Goal: Entertainment & Leisure: Consume media (video, audio)

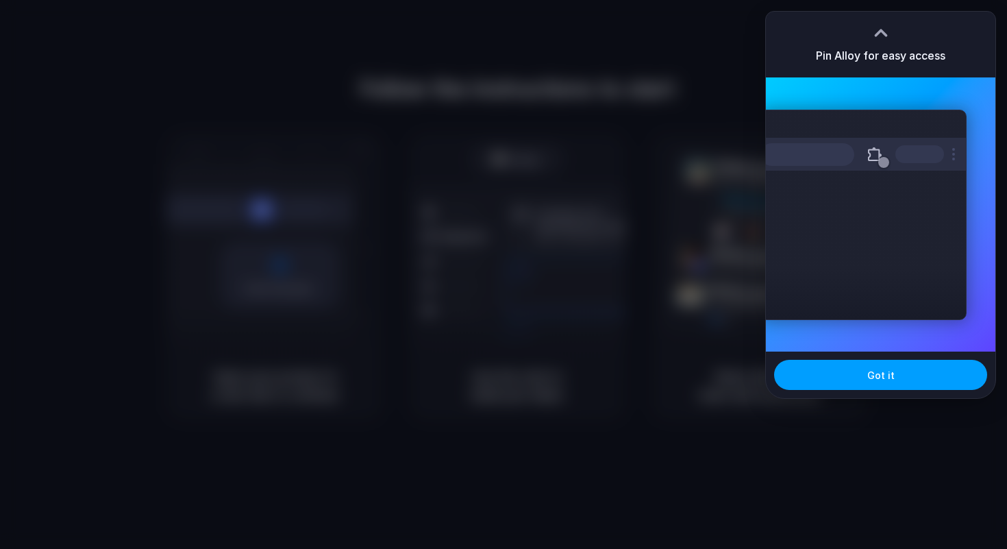
click at [838, 367] on button "Got it" at bounding box center [880, 375] width 213 height 30
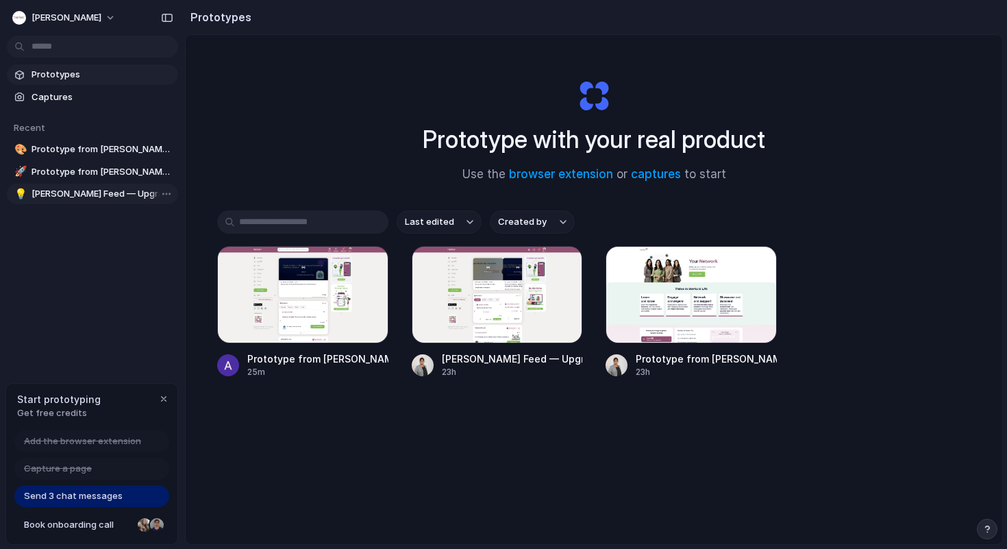
click at [111, 194] on span "HerKey Feed — Upgrade CTA to Buy Pro" at bounding box center [102, 194] width 141 height 14
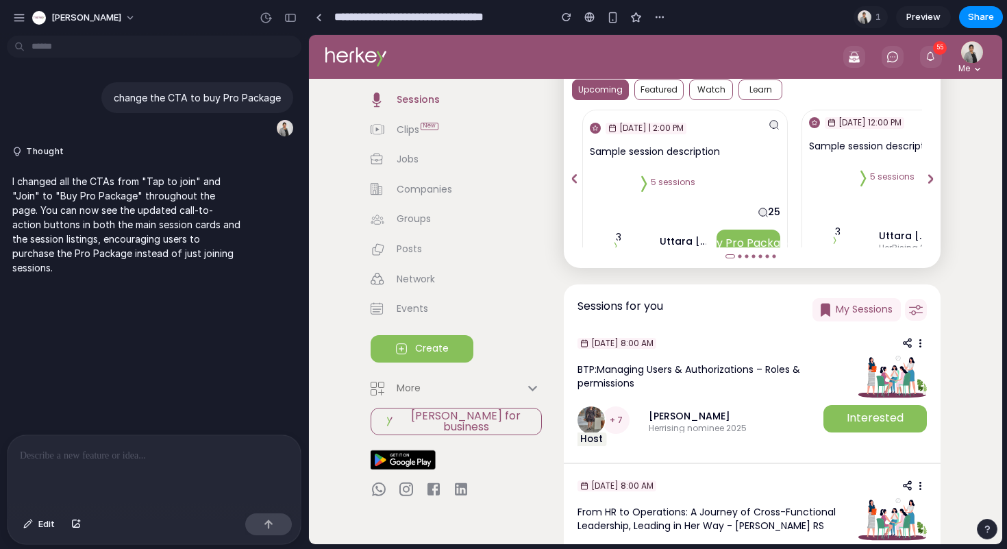
scroll to position [203, 0]
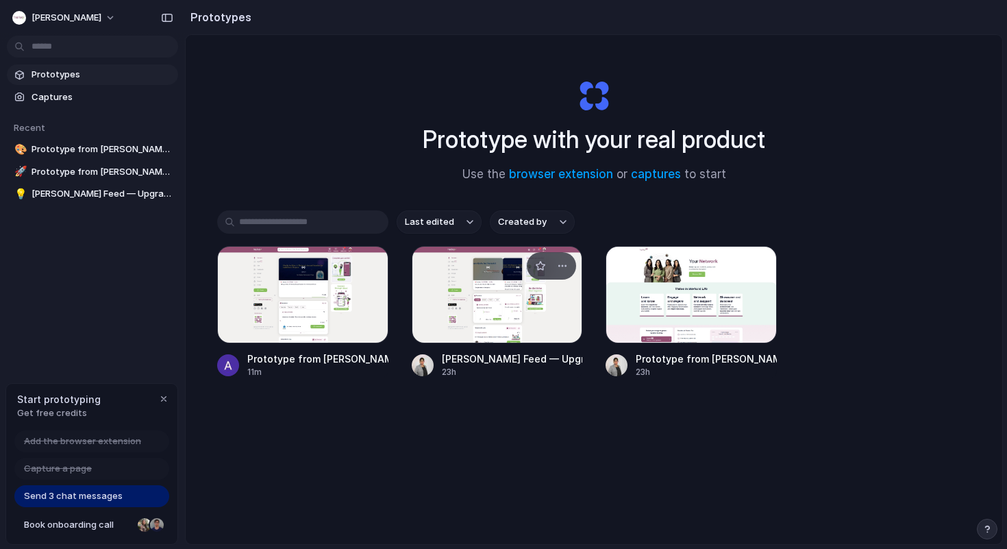
click at [498, 317] on div at bounding box center [497, 294] width 171 height 97
click at [323, 310] on div at bounding box center [302, 294] width 171 height 97
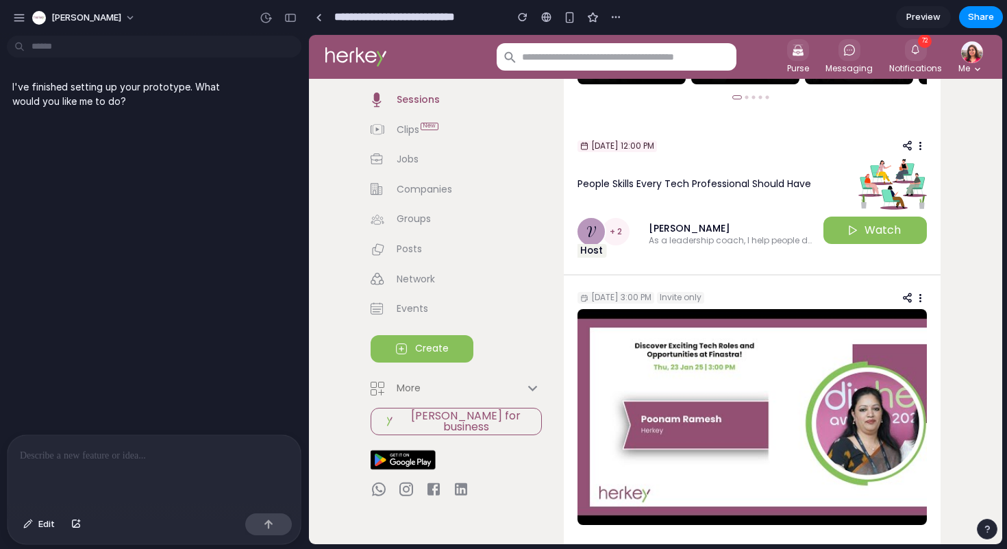
scroll to position [1454, 0]
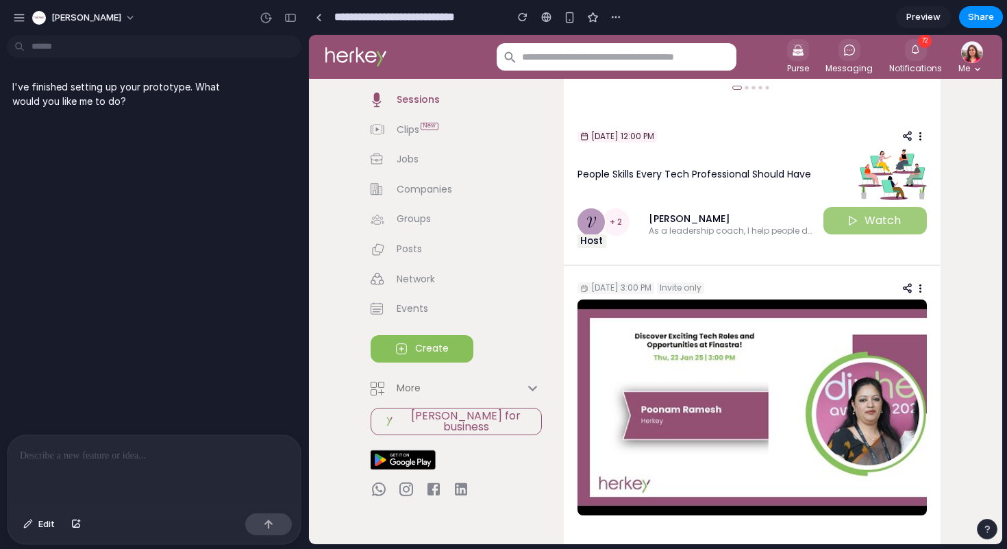
click at [889, 229] on button "Watch" at bounding box center [875, 220] width 103 height 27
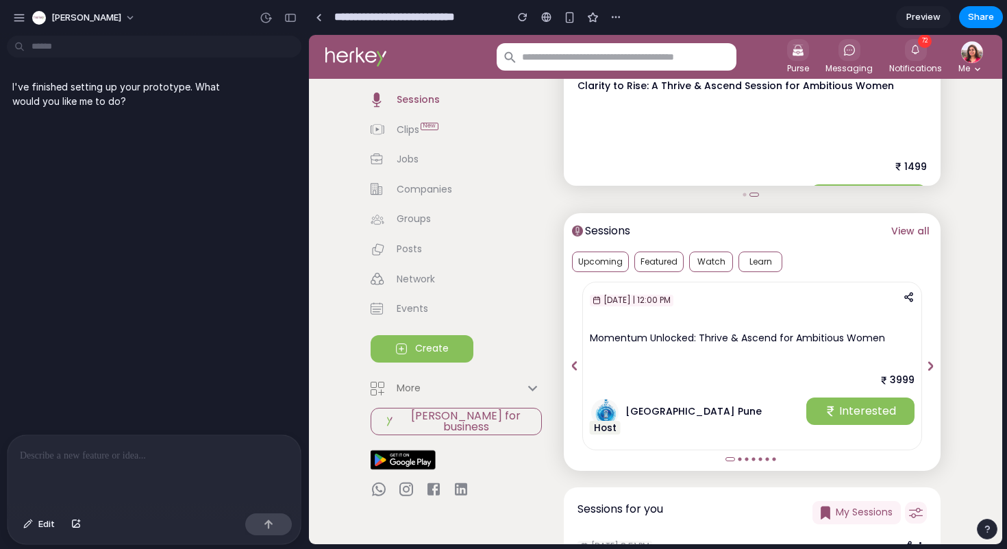
scroll to position [0, 0]
